Goal: Task Accomplishment & Management: Use online tool/utility

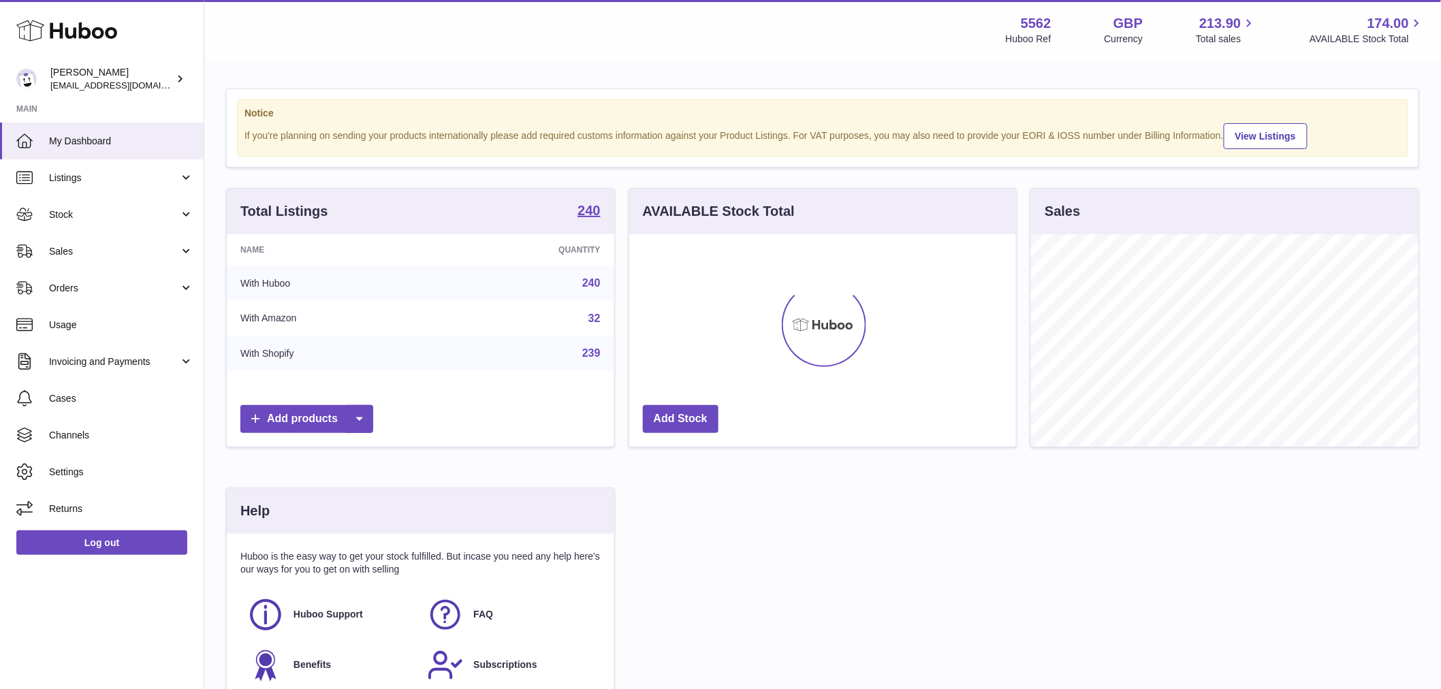
scroll to position [213, 387]
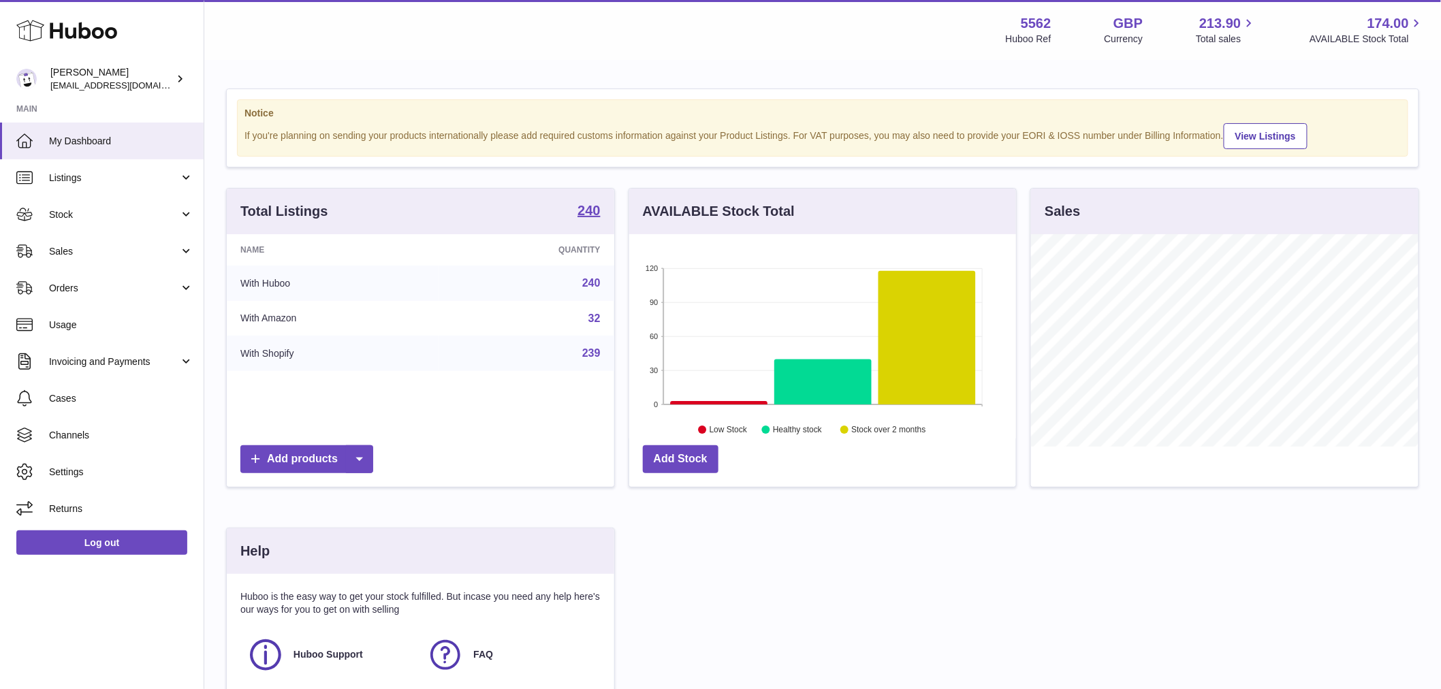
drag, startPoint x: 87, startPoint y: 283, endPoint x: 112, endPoint y: 317, distance: 42.0
click at [89, 283] on span "Orders" at bounding box center [114, 288] width 130 height 13
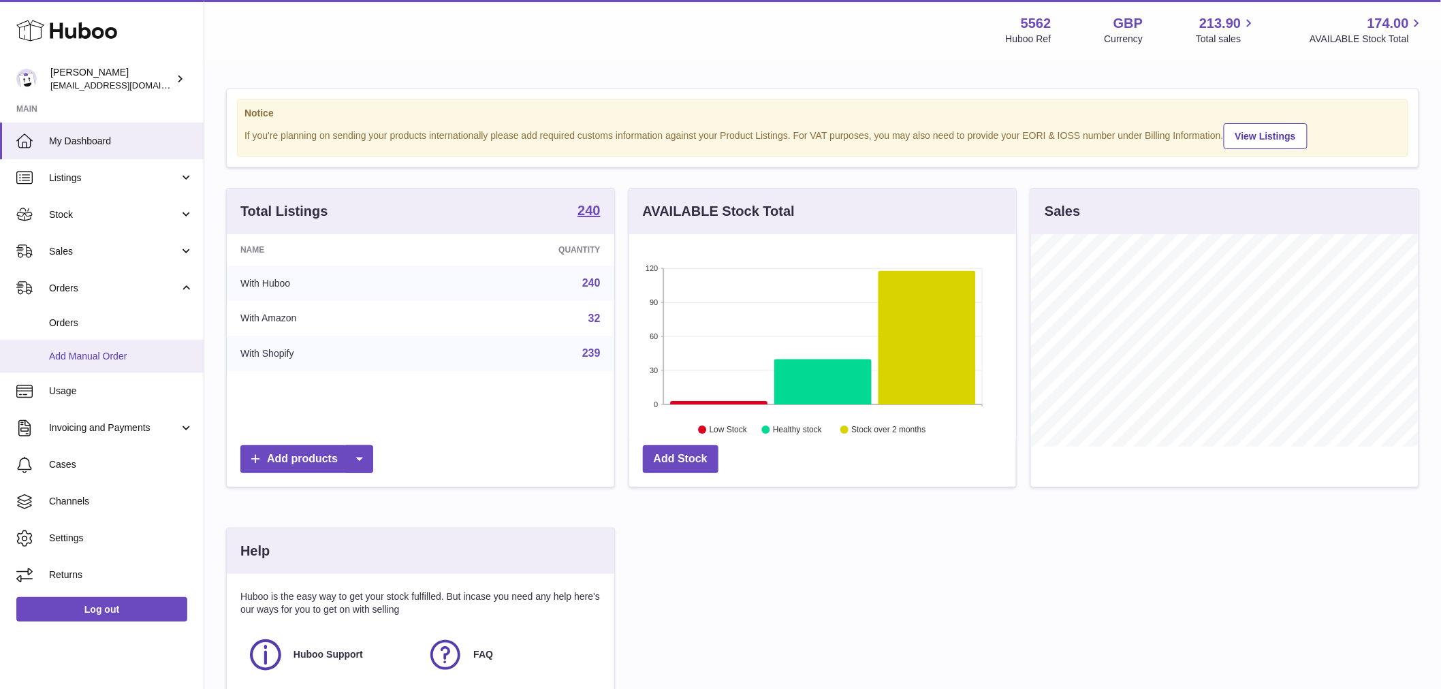
click at [83, 363] on link "Add Manual Order" at bounding box center [102, 356] width 204 height 33
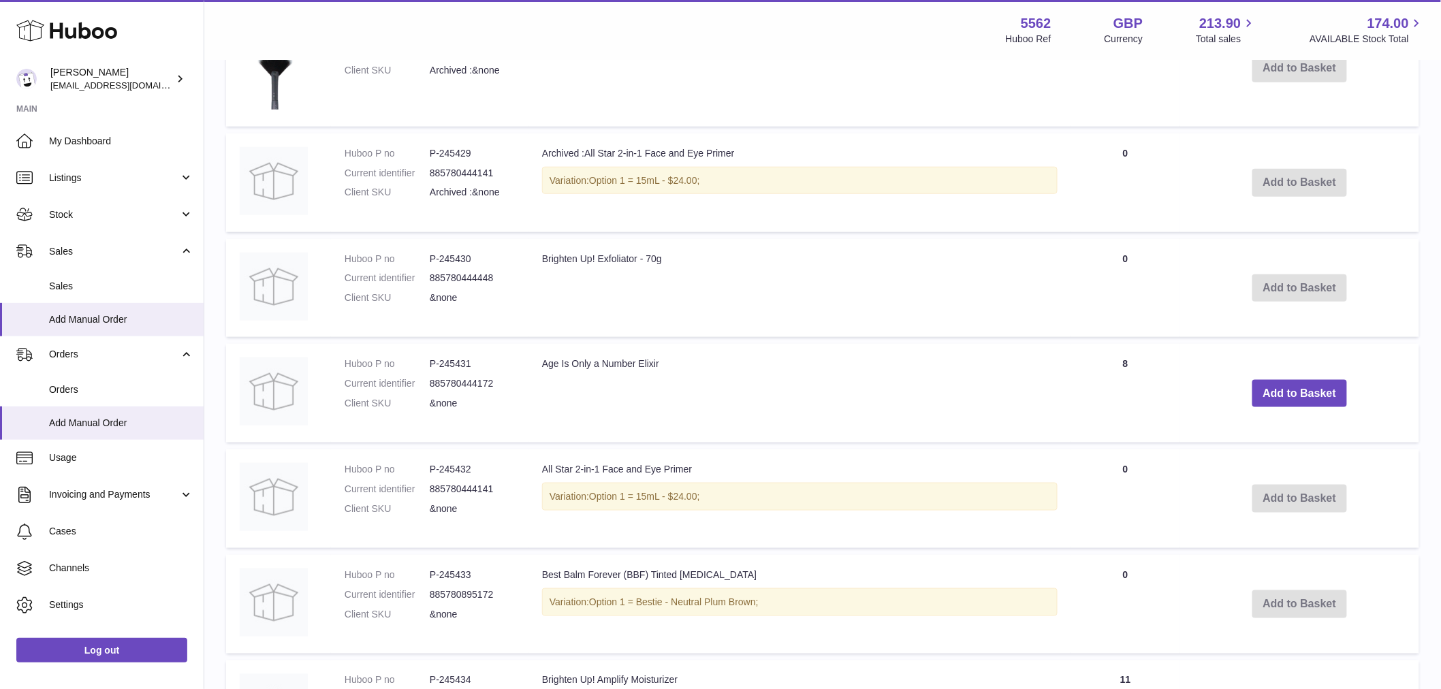
scroll to position [529, 0]
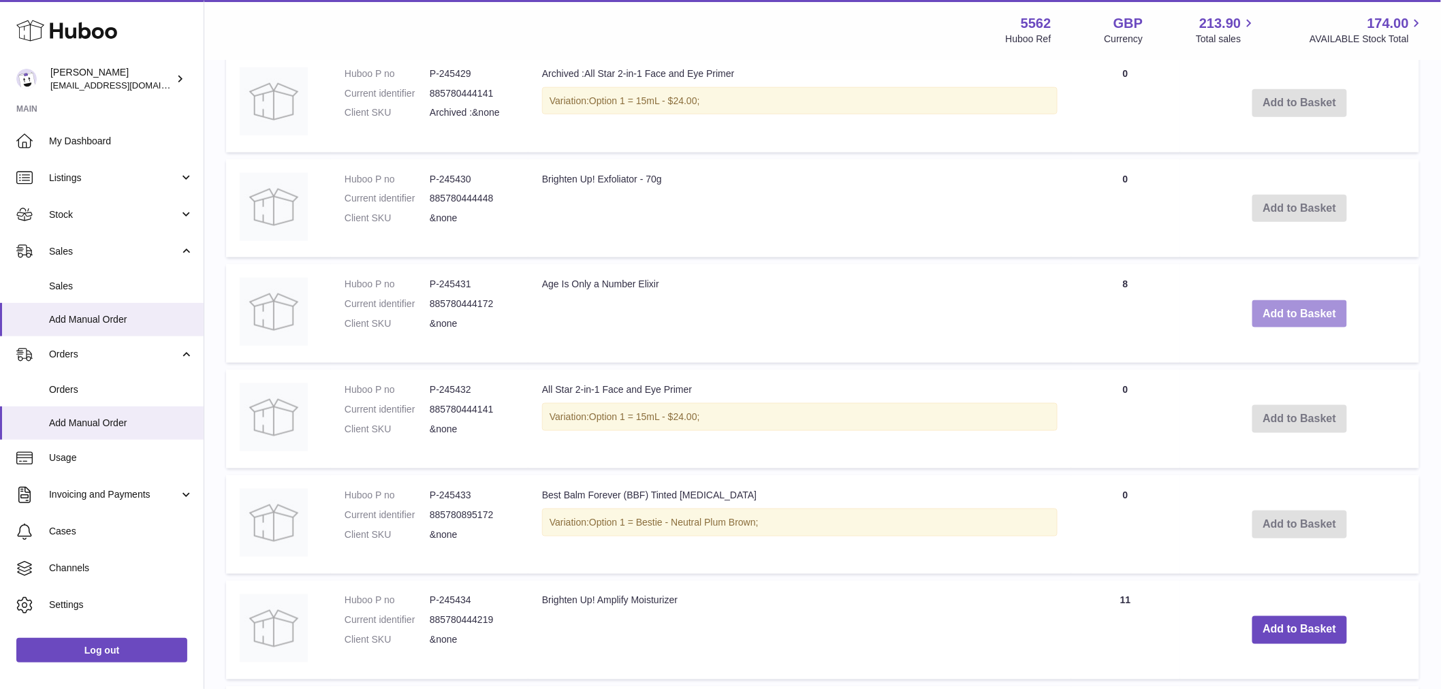
click at [1310, 309] on button "Add to Basket" at bounding box center [1300, 314] width 95 height 28
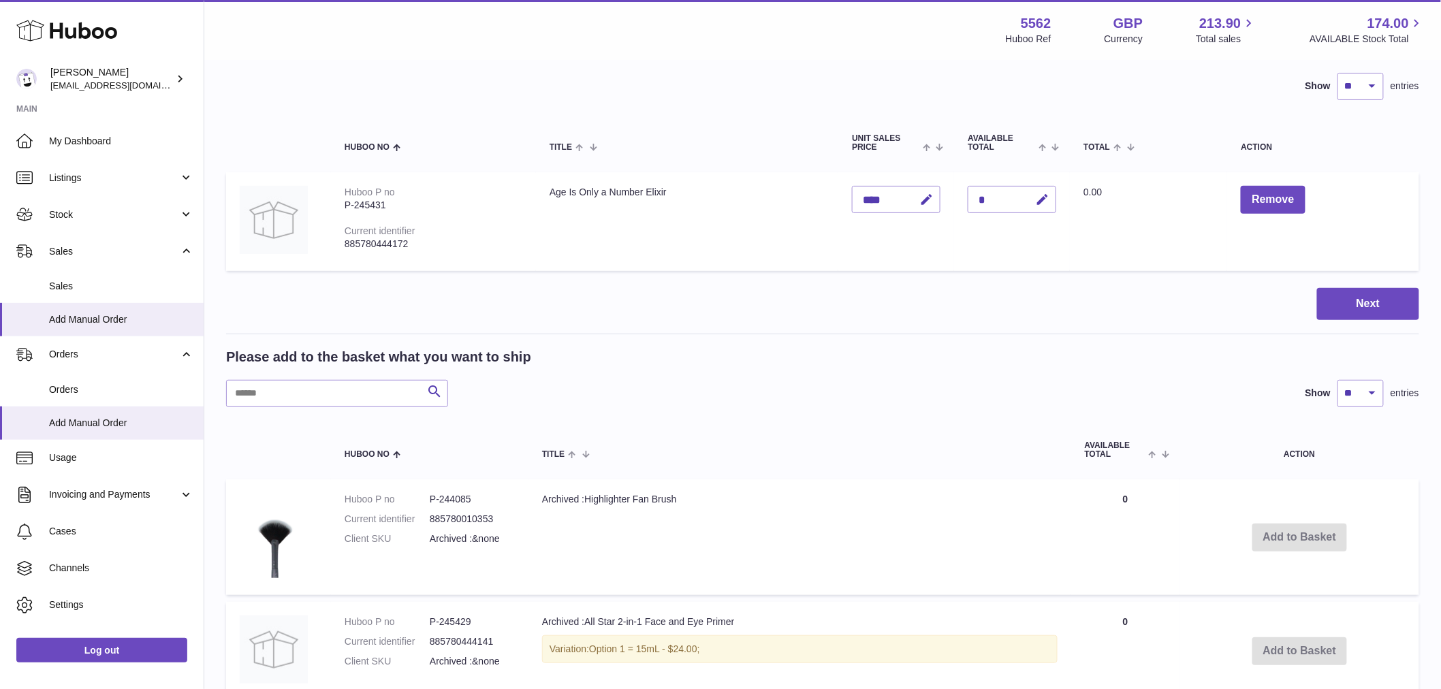
scroll to position [0, 0]
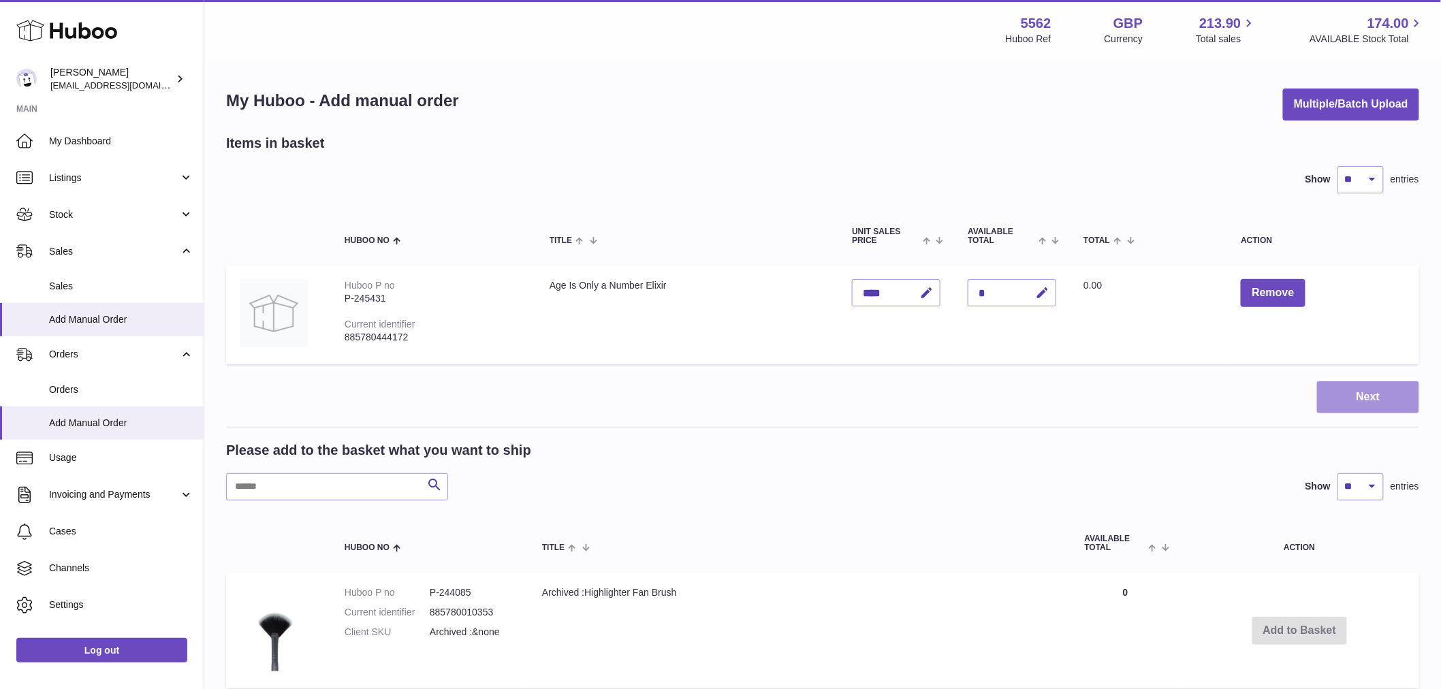
click at [1360, 387] on button "Next" at bounding box center [1368, 397] width 102 height 32
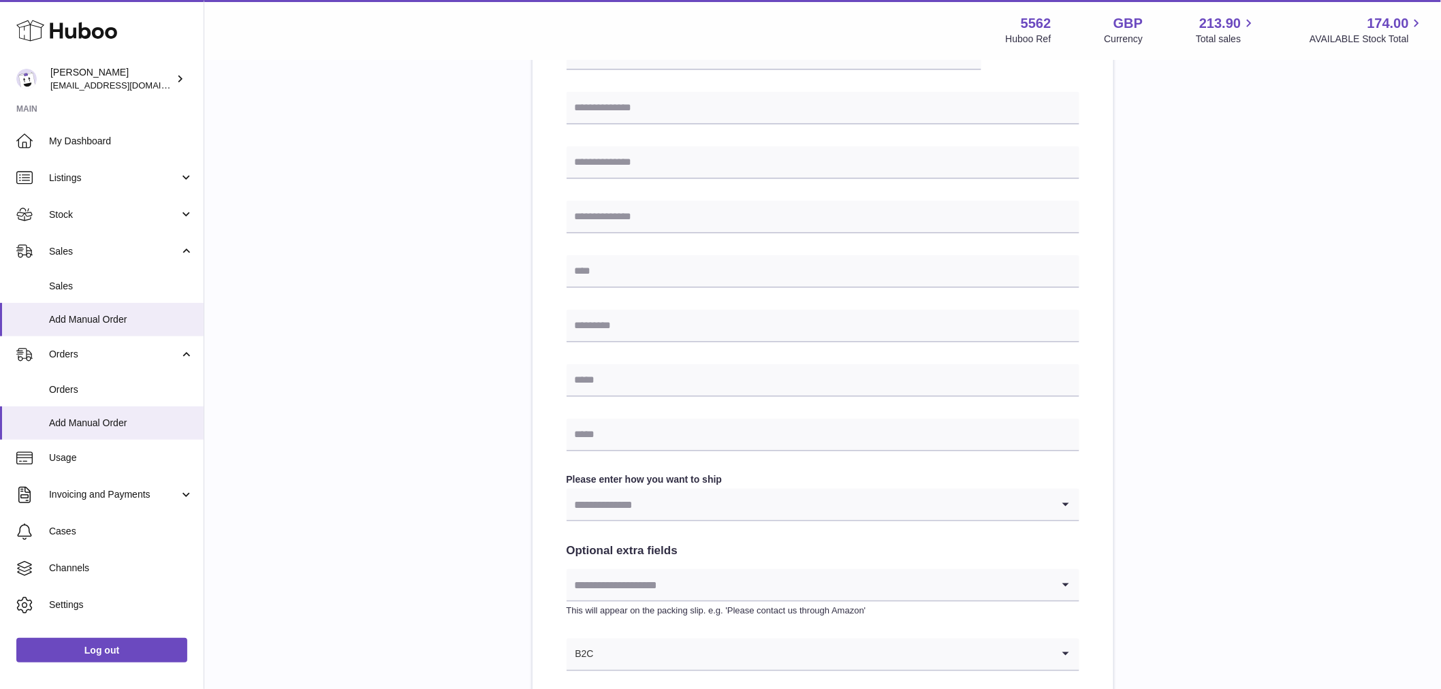
scroll to position [501, 0]
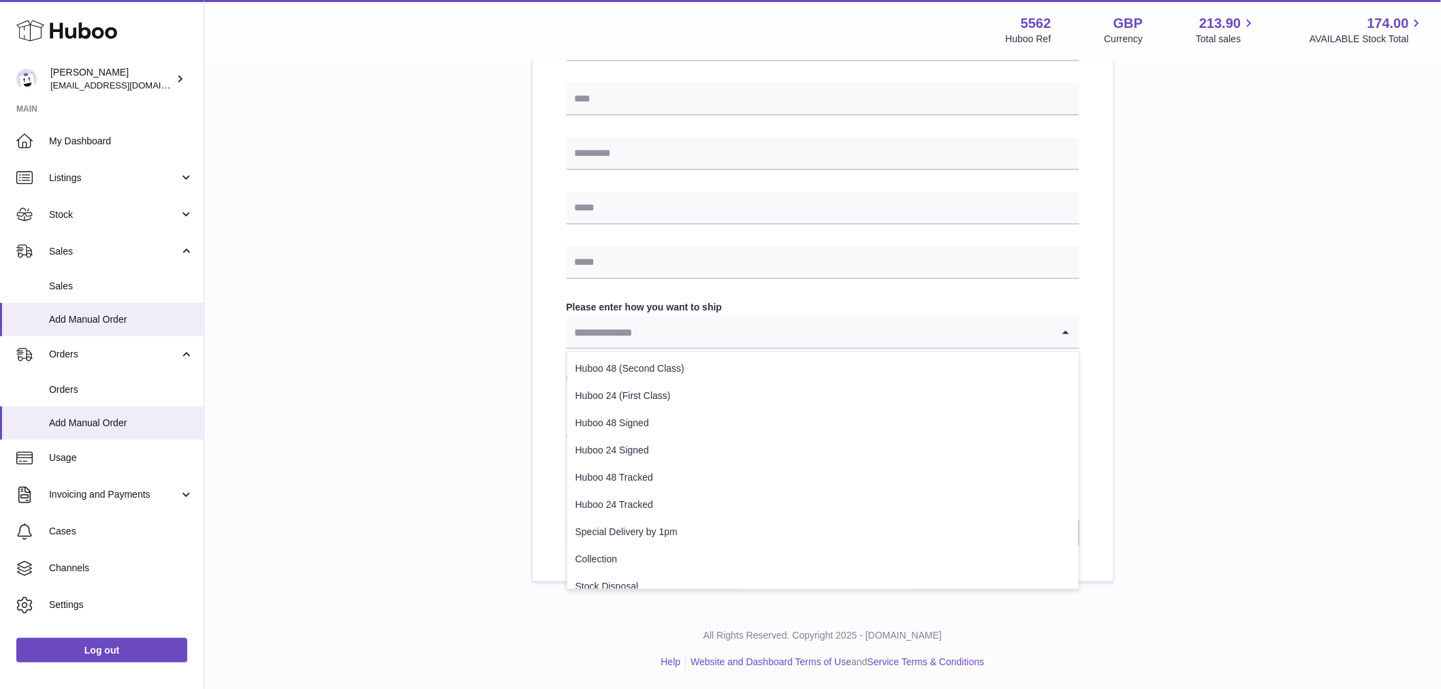
click at [732, 336] on input "Search for option" at bounding box center [810, 332] width 486 height 31
click at [589, 539] on link "Back" at bounding box center [591, 534] width 48 height 28
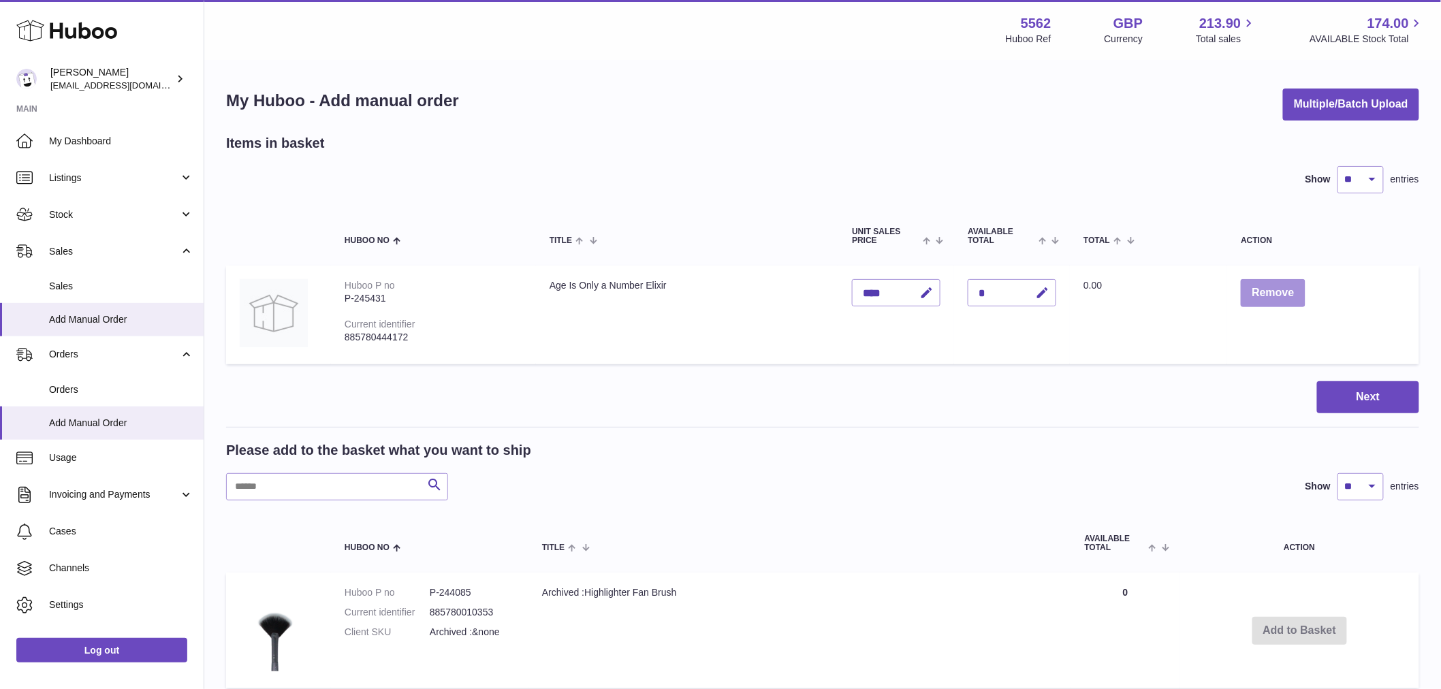
click at [1279, 287] on button "Remove" at bounding box center [1273, 293] width 64 height 28
